Goal: Task Accomplishment & Management: Use online tool/utility

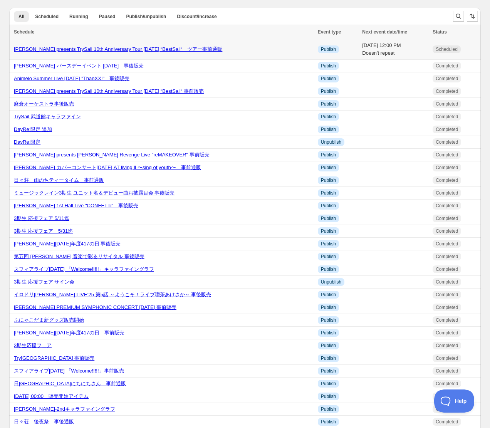
click at [71, 51] on link "[PERSON_NAME] presents TrySail 10th Anniversary Tour [DATE] “BestSail“　ツアー事前通販" at bounding box center [118, 49] width 209 height 6
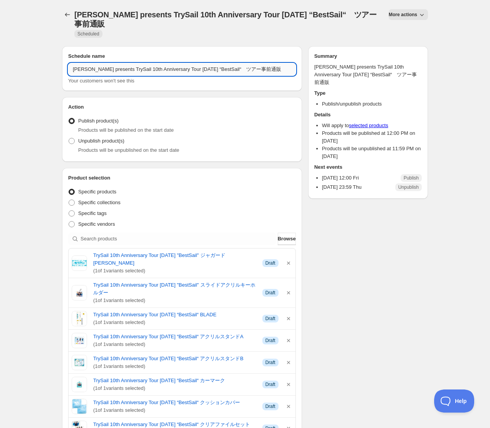
drag, startPoint x: 238, startPoint y: 59, endPoint x: 242, endPoint y: 59, distance: 4.7
click at [242, 63] on input "[PERSON_NAME] presents TrySail 10th Anniversary Tour [DATE] “BestSail“　ツアー事前通販" at bounding box center [182, 69] width 228 height 12
click at [243, 63] on input "[PERSON_NAME] presents TrySail 10th Anniversary Tour [DATE] “BestSail“　ツアー事前通販" at bounding box center [182, 69] width 228 height 12
click at [233, 63] on input "[PERSON_NAME] presents TrySail 10th Anniversary Tour [DATE] “BestSail“　ツアー事前通販" at bounding box center [182, 69] width 228 height 12
click at [245, 63] on input "[PERSON_NAME] presents TrySail 10th Anniversary Tour [DATE] “BestSail“　ツアー事前通販" at bounding box center [182, 69] width 228 height 12
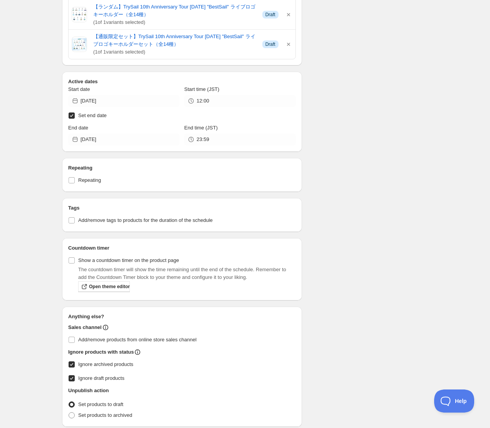
scroll to position [1100, 0]
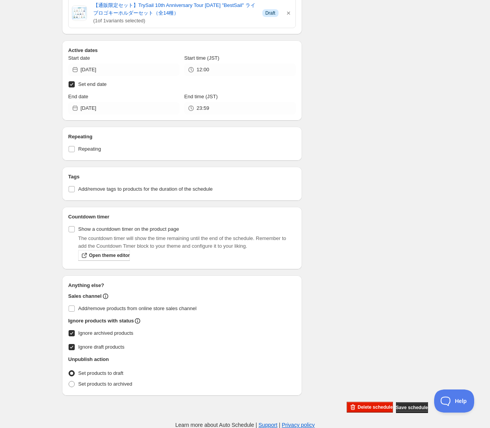
type input "[PERSON_NAME] presents TrySail 10th Anniversary Tour [DATE] “BestSail“　ツアー２次事前通販"
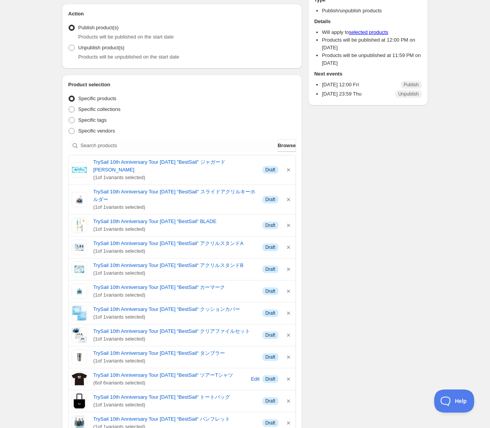
scroll to position [0, 0]
